Goal: Task Accomplishment & Management: Complete application form

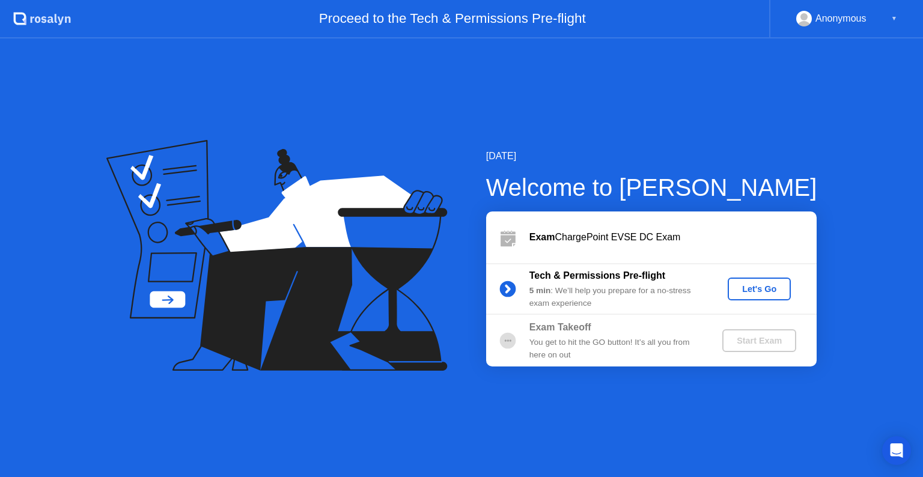
click at [752, 286] on div "Let's Go" at bounding box center [758, 289] width 53 height 10
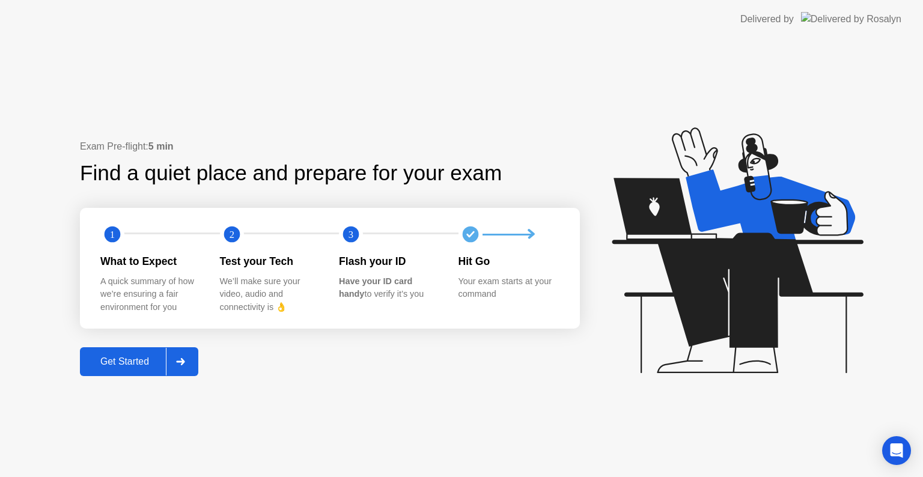
click at [116, 363] on div "Get Started" at bounding box center [124, 361] width 82 height 11
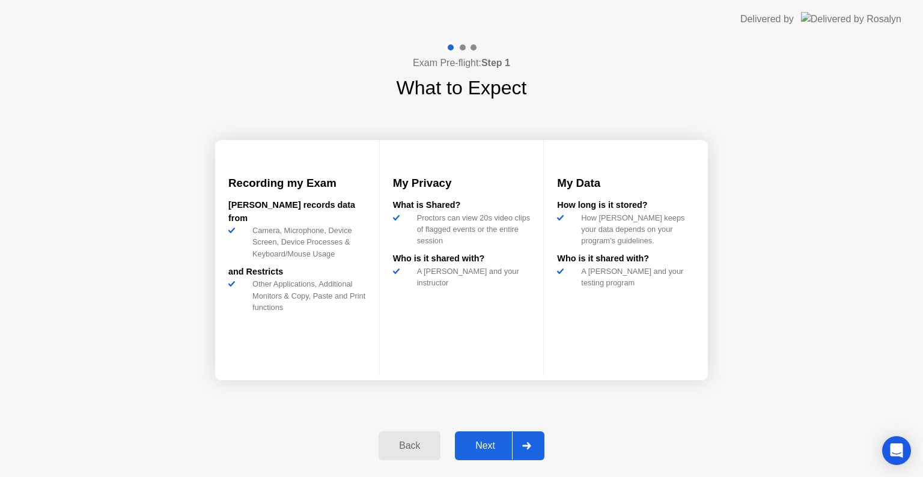
click at [483, 444] on div "Next" at bounding box center [484, 445] width 53 height 11
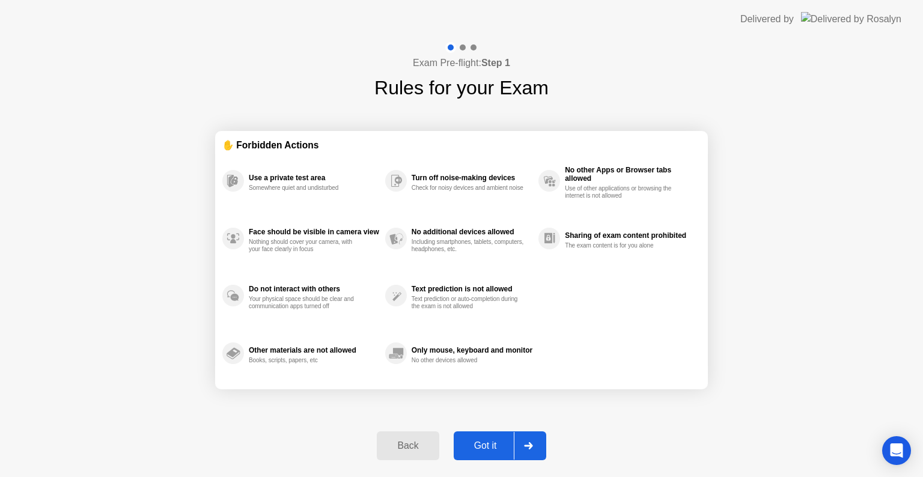
click at [483, 444] on div "Got it" at bounding box center [485, 445] width 56 height 11
select select "**********"
select select "*******"
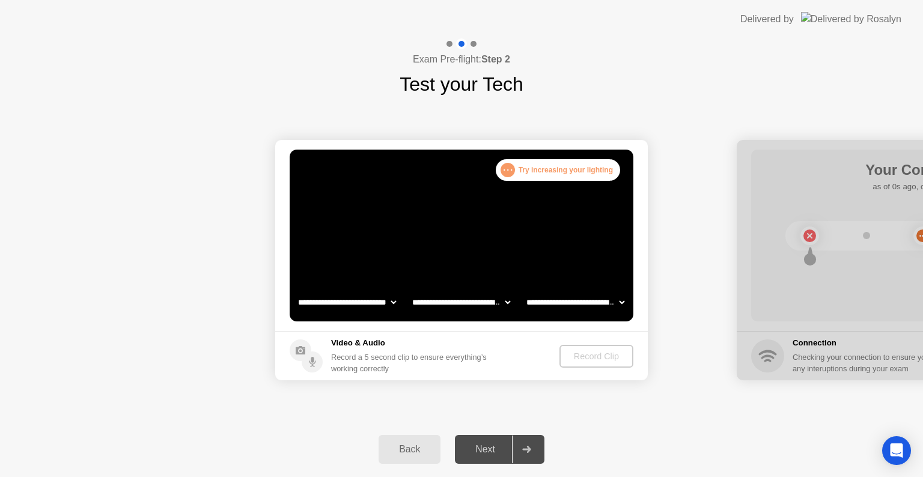
click at [601, 353] on div "Record Clip" at bounding box center [596, 356] width 64 height 10
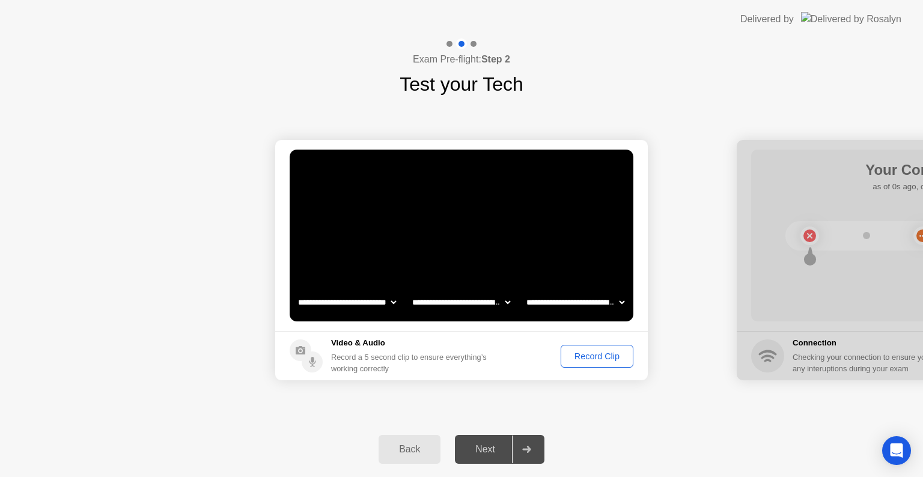
click at [590, 353] on div "Record Clip" at bounding box center [597, 356] width 64 height 10
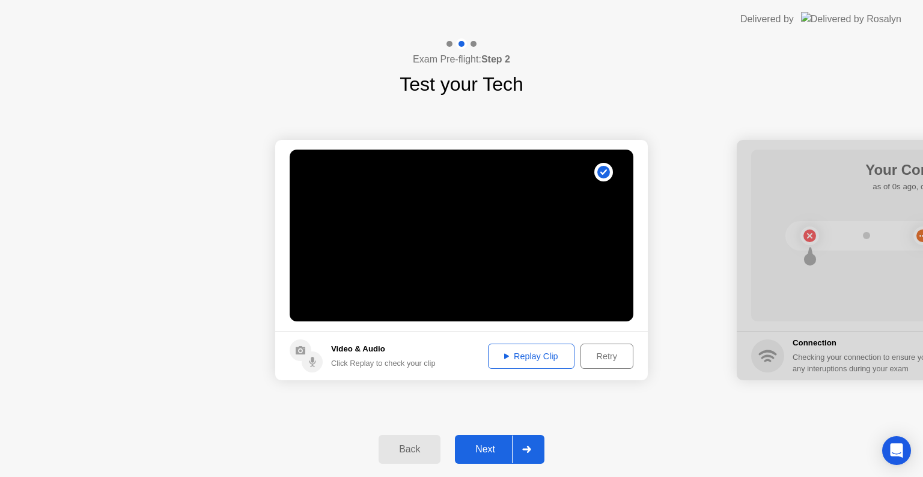
click at [548, 353] on div "Replay Clip" at bounding box center [531, 356] width 78 height 10
click at [495, 444] on div "Next" at bounding box center [484, 449] width 53 height 11
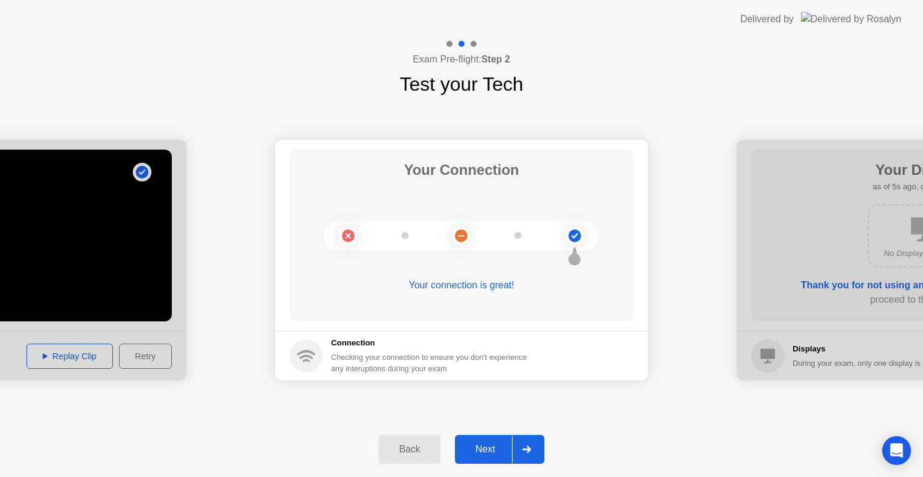
click at [488, 452] on div "Next" at bounding box center [484, 449] width 53 height 11
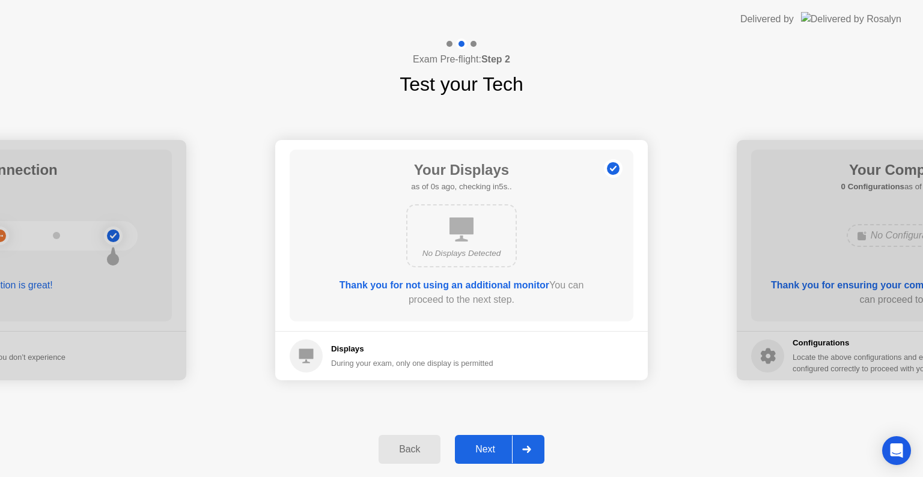
click at [488, 452] on div "Next" at bounding box center [484, 449] width 53 height 11
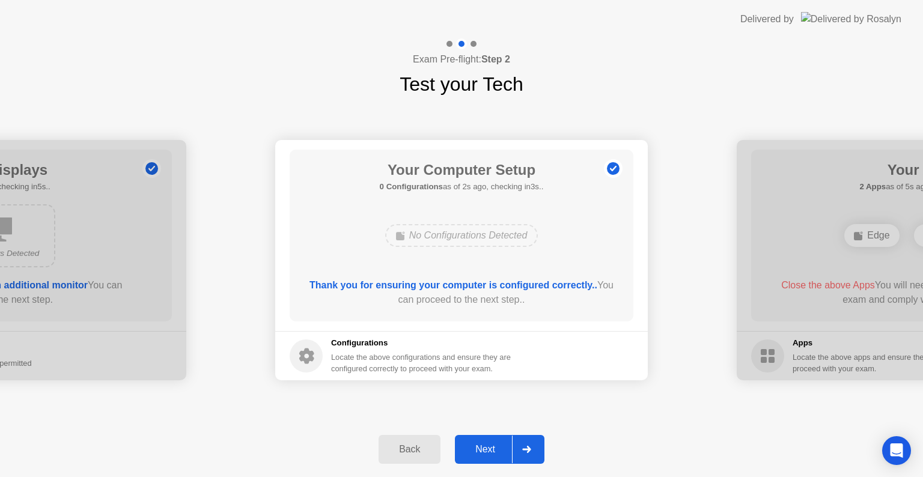
click at [488, 452] on div "Next" at bounding box center [484, 449] width 53 height 11
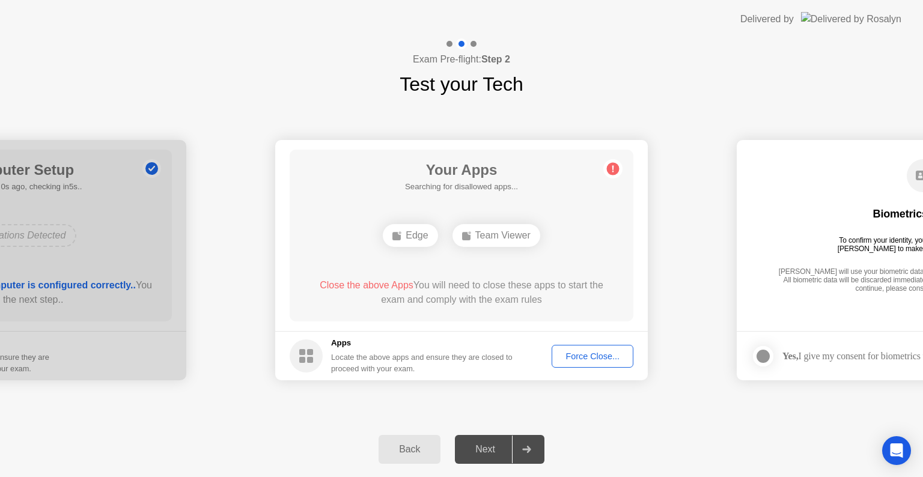
click at [596, 356] on div "Force Close..." at bounding box center [592, 356] width 73 height 10
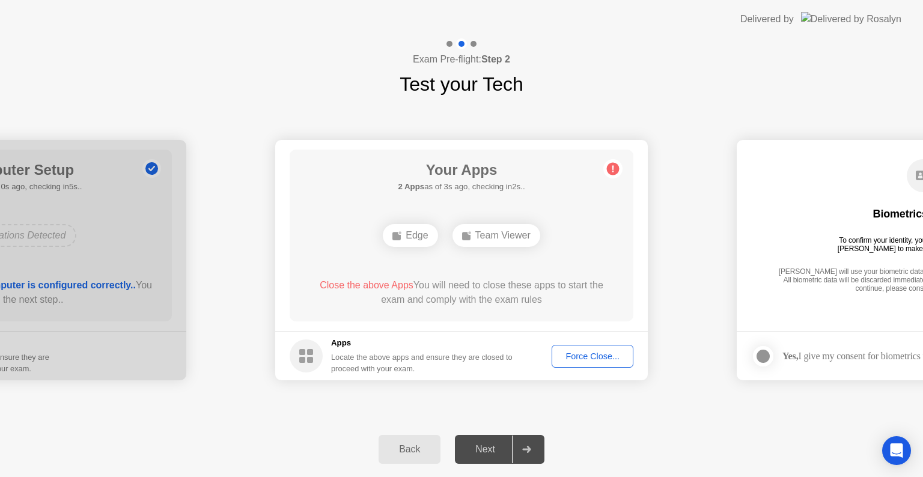
click at [612, 173] on circle at bounding box center [613, 169] width 13 height 13
click at [613, 165] on circle at bounding box center [613, 169] width 13 height 13
click at [603, 163] on icon at bounding box center [612, 168] width 19 height 19
click at [574, 357] on div "Force Close..." at bounding box center [592, 356] width 73 height 10
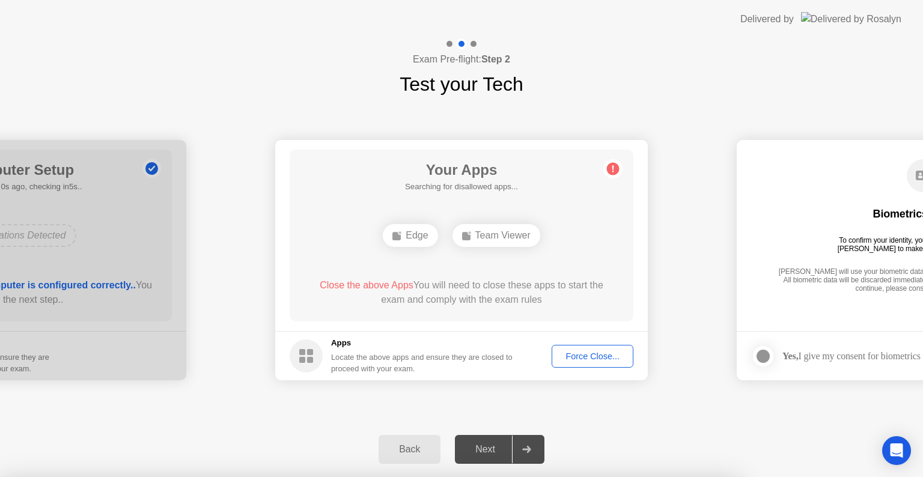
click at [392, 476] on div at bounding box center [461, 477] width 923 height 0
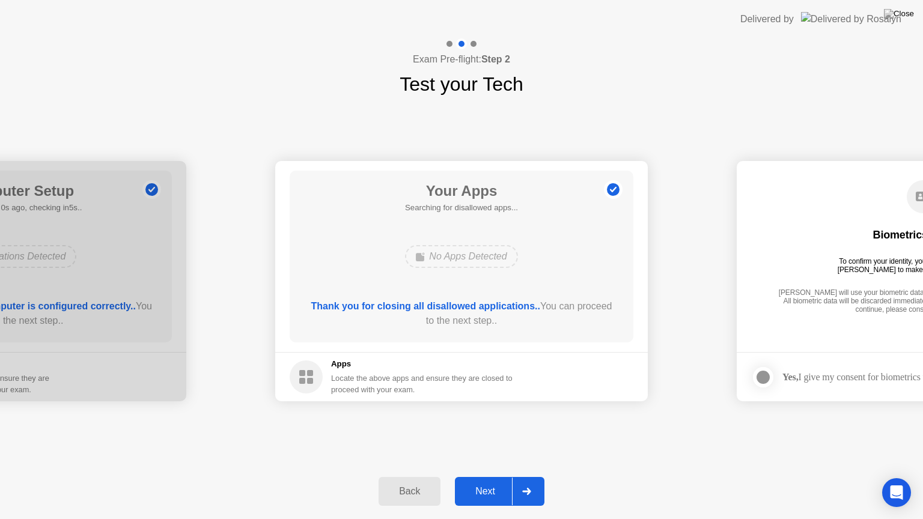
click at [485, 476] on div "Next" at bounding box center [484, 491] width 53 height 11
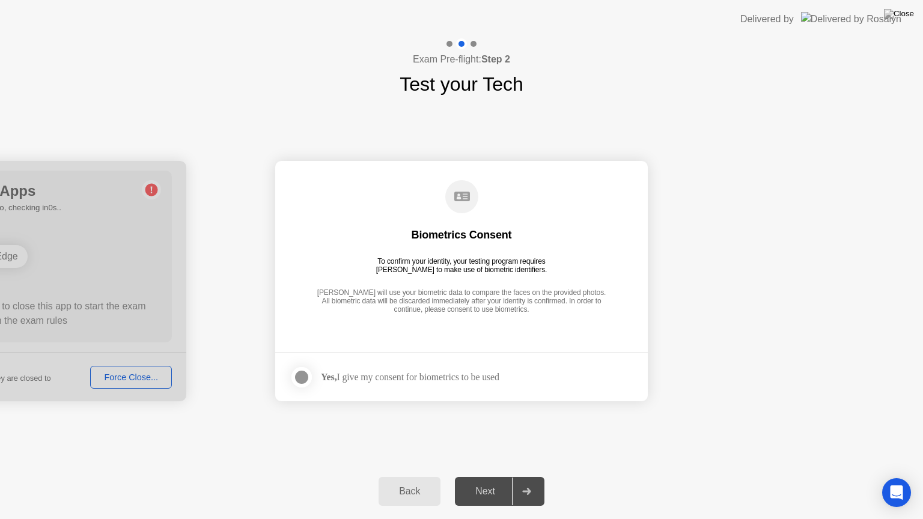
click at [429, 378] on div "Yes, I give my consent for biometrics to be used" at bounding box center [410, 376] width 178 height 11
click at [304, 374] on div at bounding box center [301, 377] width 14 height 14
click at [493, 476] on div "Next" at bounding box center [484, 491] width 53 height 11
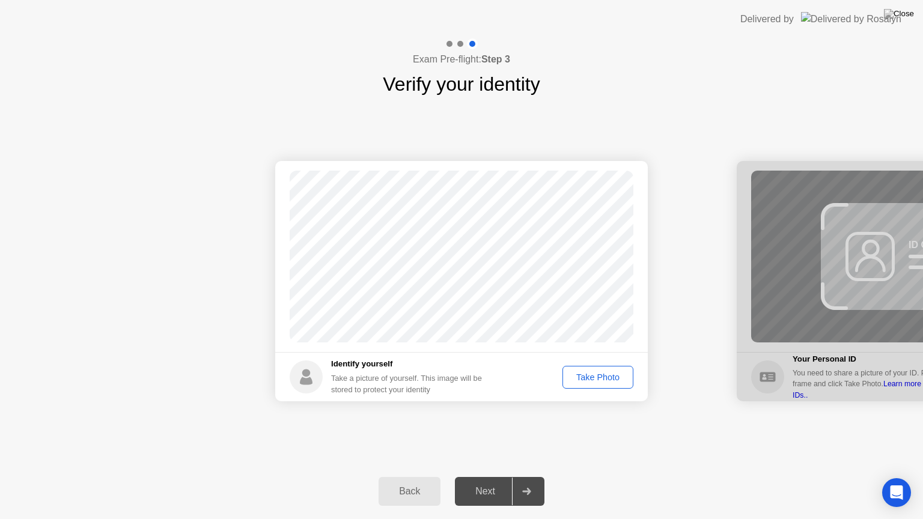
click at [600, 376] on div "Take Photo" at bounding box center [597, 377] width 62 height 10
click at [490, 476] on div "Next" at bounding box center [484, 491] width 53 height 11
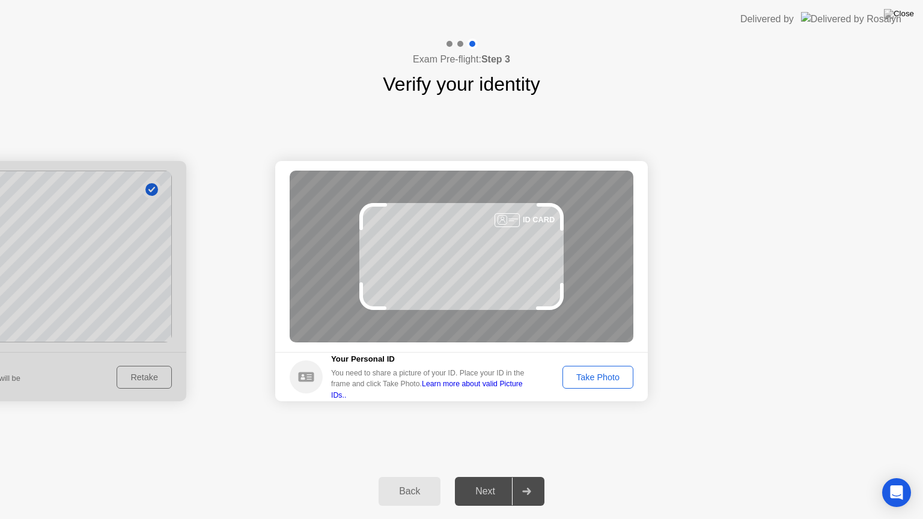
click at [490, 476] on div "Next" at bounding box center [484, 491] width 53 height 11
click at [577, 375] on div "Take Photo" at bounding box center [597, 377] width 62 height 10
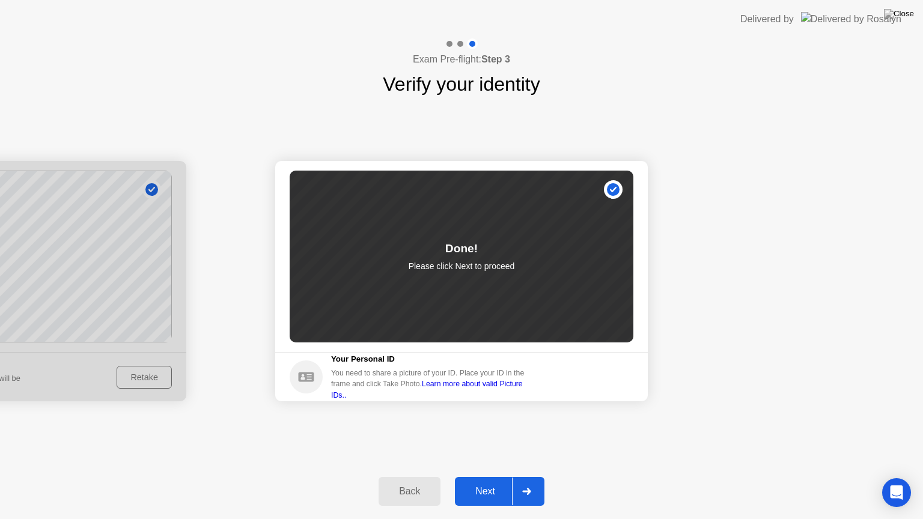
click at [486, 476] on div "Next" at bounding box center [484, 491] width 53 height 11
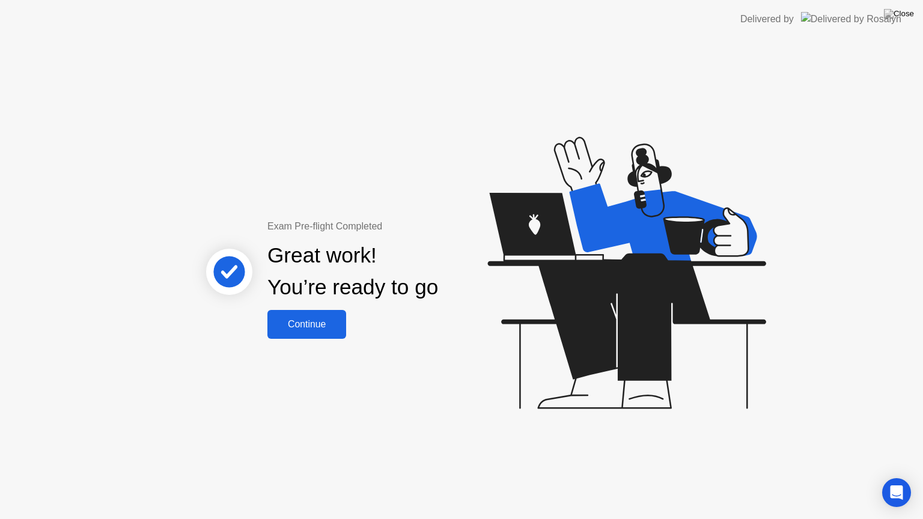
click at [304, 323] on div "Continue" at bounding box center [306, 324] width 71 height 11
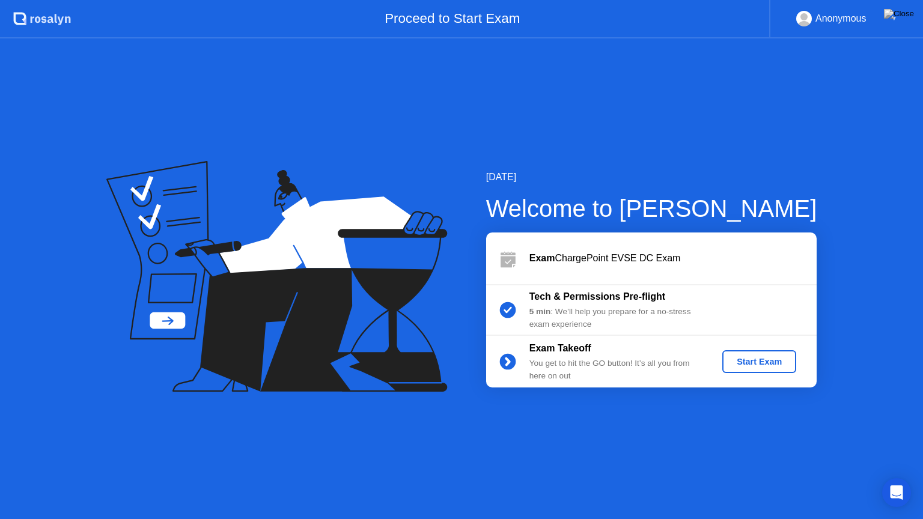
click at [754, 360] on div "Start Exam" at bounding box center [759, 362] width 64 height 10
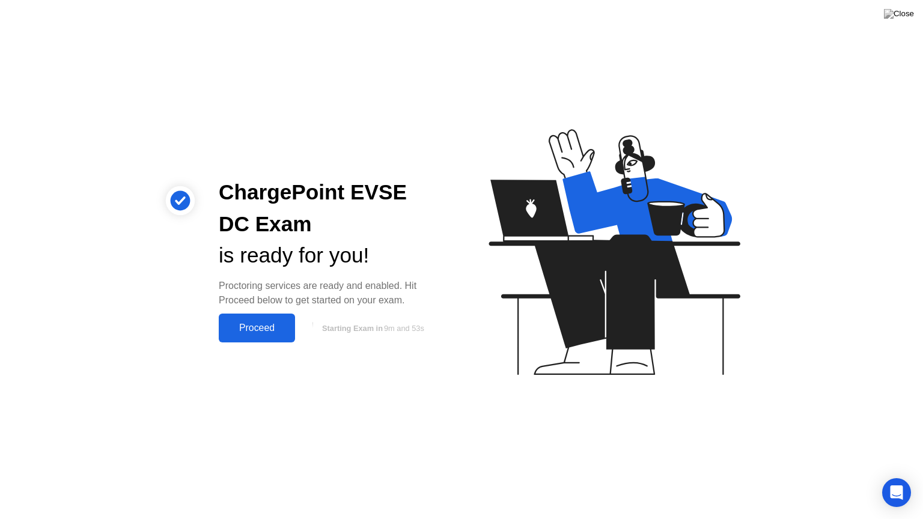
click at [270, 329] on div "Proceed" at bounding box center [256, 328] width 69 height 11
